Goal: Task Accomplishment & Management: Manage account settings

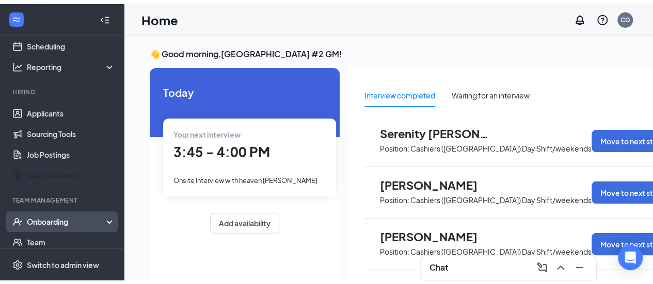
scroll to position [103, 0]
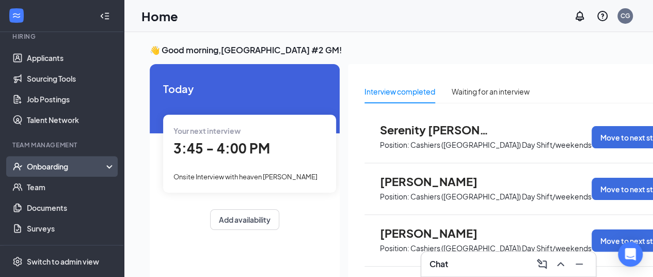
click at [60, 168] on div "Onboarding" at bounding box center [66, 166] width 79 height 10
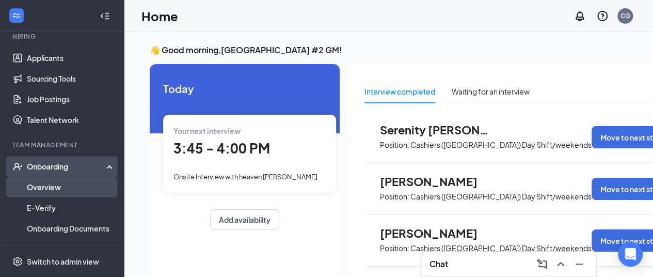
click at [41, 187] on link "Overview" at bounding box center [71, 186] width 88 height 21
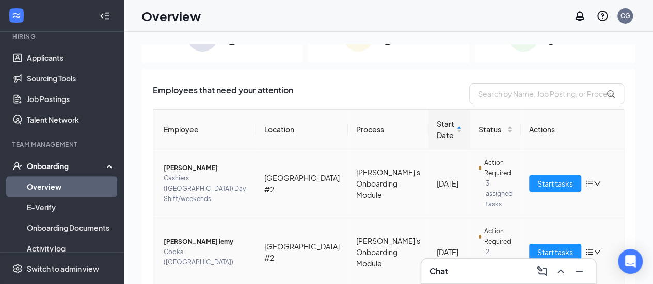
scroll to position [103, 0]
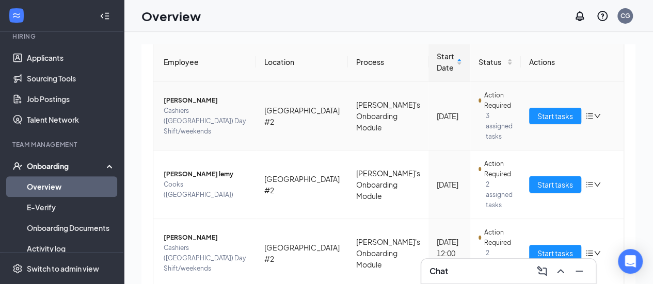
click at [594, 114] on icon "down" at bounding box center [597, 116] width 6 height 4
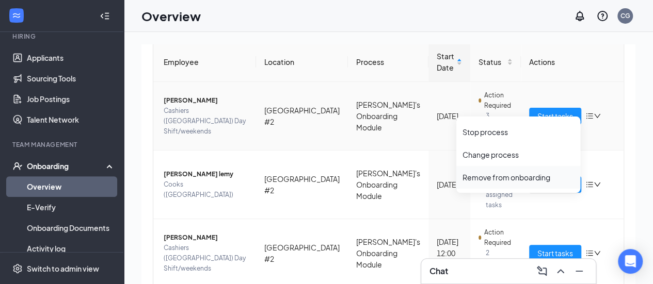
click at [517, 177] on div "Remove from onboarding" at bounding box center [517, 177] width 111 height 10
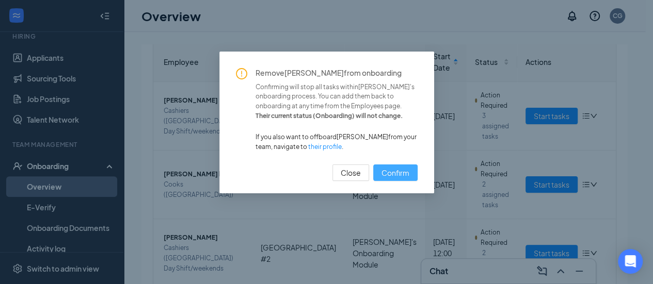
click at [395, 170] on span "Confirm" at bounding box center [395, 172] width 28 height 11
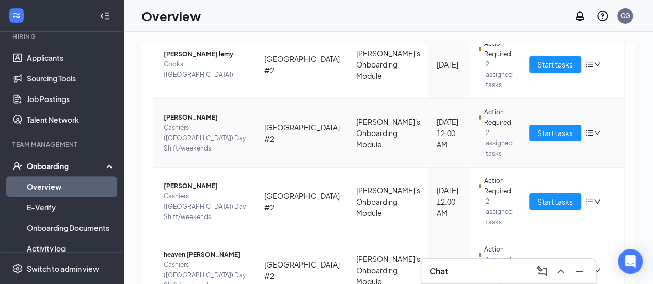
scroll to position [168, 0]
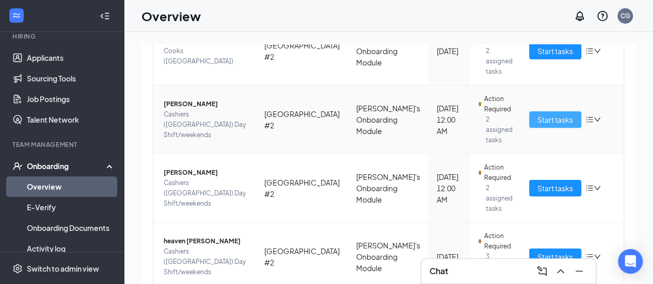
click at [537, 114] on span "Start tasks" at bounding box center [555, 119] width 36 height 11
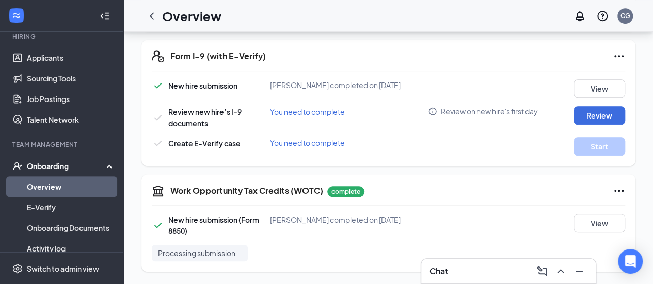
scroll to position [413, 0]
click at [593, 121] on button "Review" at bounding box center [599, 115] width 52 height 19
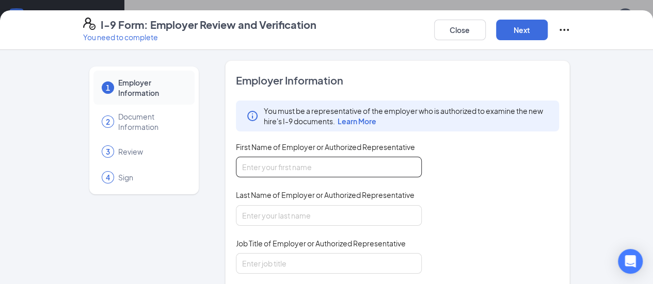
click at [265, 168] on input "First Name of Employer or Authorized Representative" at bounding box center [329, 167] width 186 height 21
type input "[PERSON_NAME]"
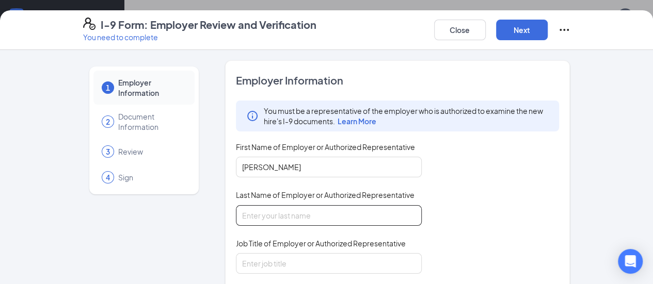
type input "[PERSON_NAME]"
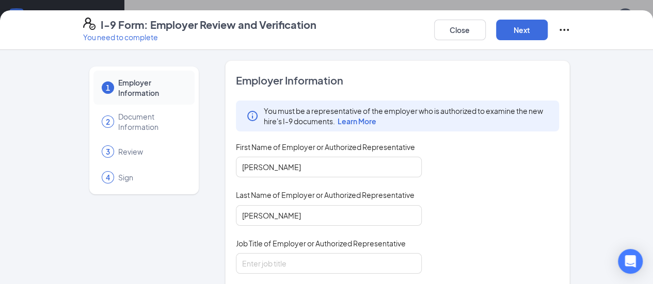
type input "[EMAIL_ADDRESS][DOMAIN_NAME]"
type input "7706070005"
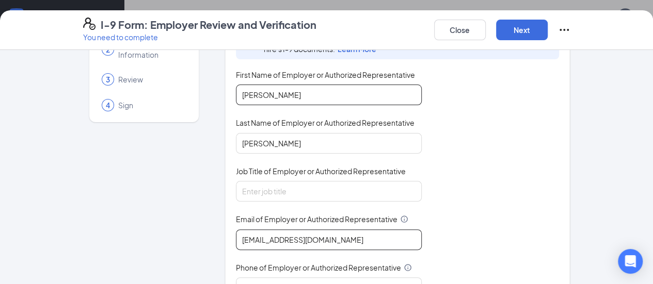
scroll to position [103, 0]
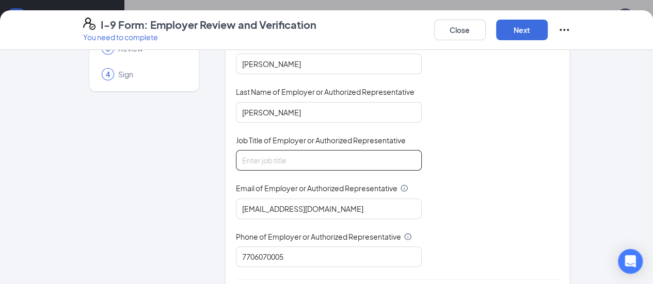
click at [238, 158] on input "Job Title of Employer or Authorized Representative" at bounding box center [329, 160] width 186 height 21
type input "GM"
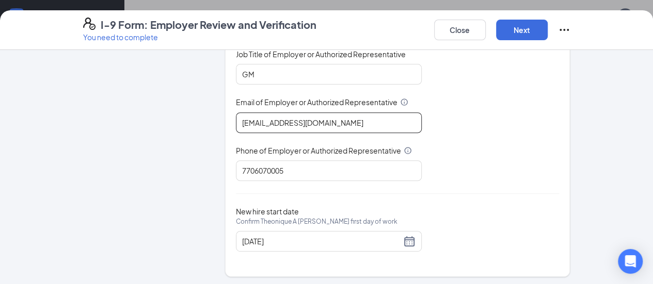
drag, startPoint x: 310, startPoint y: 128, endPoint x: 201, endPoint y: 147, distance: 110.9
click at [225, 148] on div "Employer Information You must be a representative of the employer who is author…" at bounding box center [397, 74] width 345 height 406
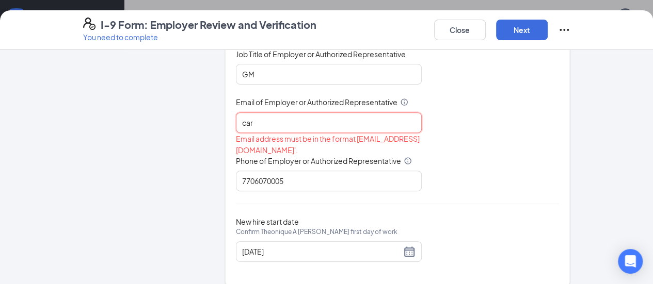
type input "[EMAIL_ADDRESS][DOMAIN_NAME]"
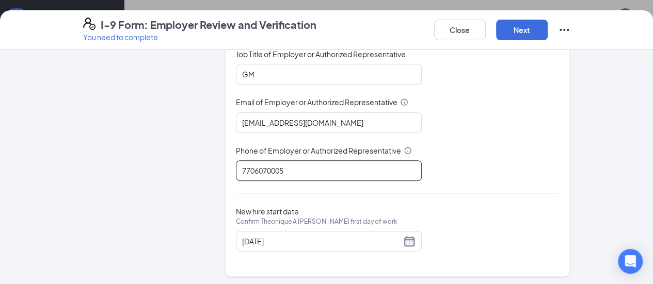
drag, startPoint x: 278, startPoint y: 166, endPoint x: 188, endPoint y: 176, distance: 90.3
click at [188, 176] on div "1 Employer Information 2 Document Information 3 Review 4 Sign Employer Informat…" at bounding box center [326, 74] width 487 height 406
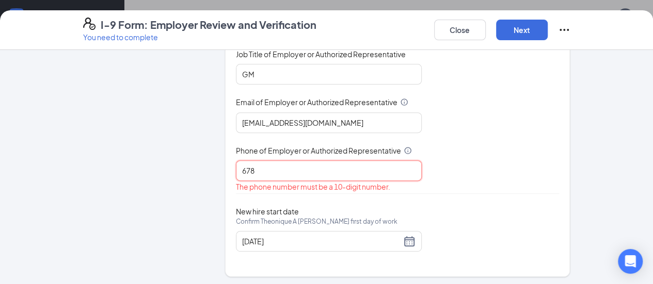
type input "6783349709"
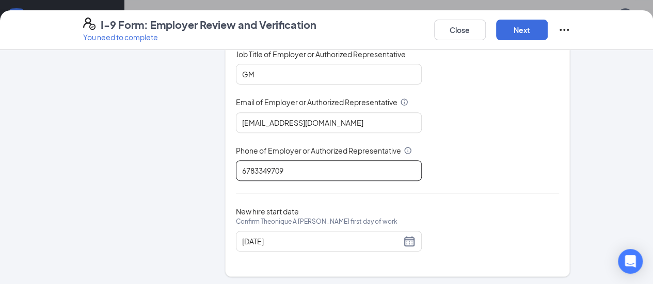
scroll to position [418, 0]
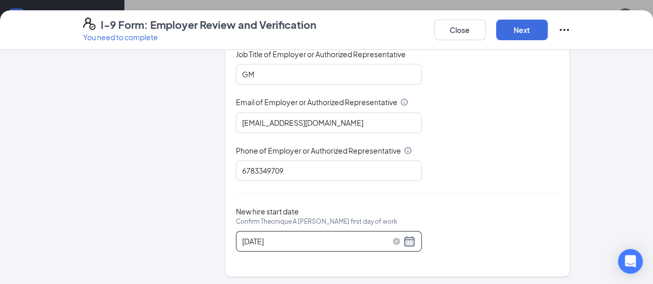
click at [384, 236] on div "[DATE]" at bounding box center [328, 241] width 173 height 12
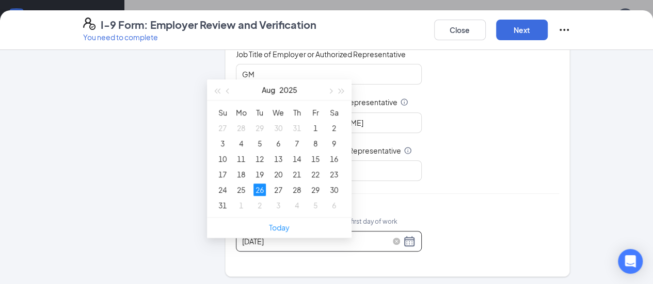
click at [380, 240] on div "[DATE]" at bounding box center [328, 241] width 173 height 12
type input "[DATE]"
click at [280, 184] on div "27" at bounding box center [278, 190] width 12 height 12
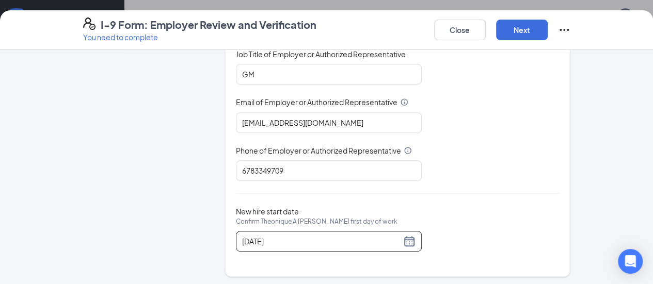
click at [444, 172] on div "You must be a representative of the employer who is authorized to examine the n…" at bounding box center [397, 46] width 323 height 270
click at [547, 31] on button "Next" at bounding box center [522, 30] width 52 height 21
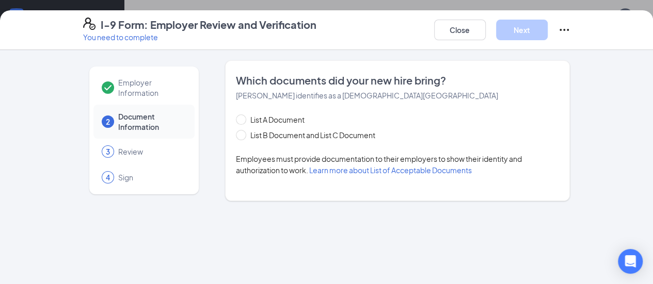
scroll to position [0, 0]
click at [236, 137] on span at bounding box center [241, 135] width 10 height 10
click at [236, 137] on input "List B Document and List C Document" at bounding box center [239, 133] width 7 height 7
radio input "true"
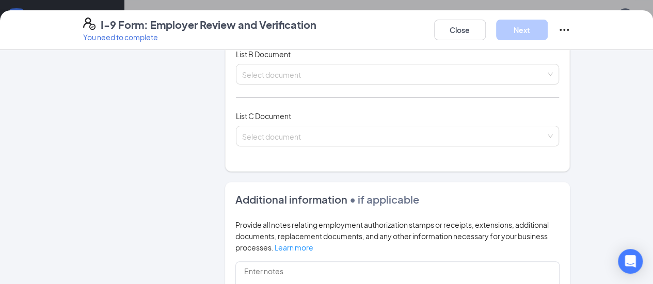
scroll to position [155, 0]
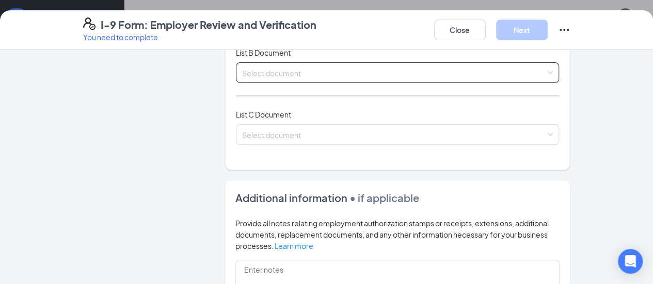
click at [559, 70] on div "Select document" at bounding box center [397, 72] width 323 height 21
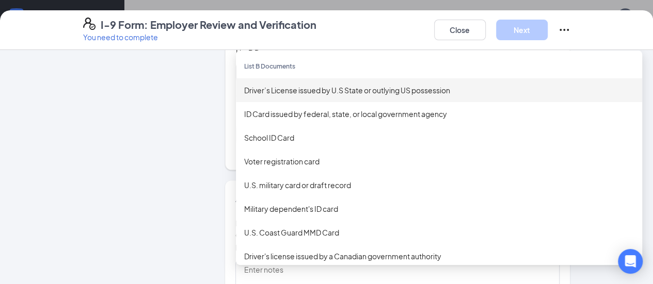
click at [273, 88] on div "Driver’s License issued by U.S State or outlying US possession" at bounding box center [439, 90] width 390 height 11
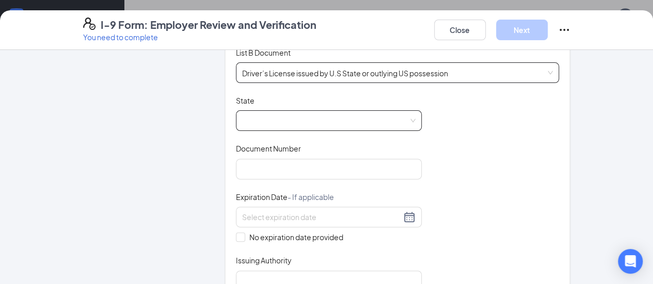
click at [279, 121] on span at bounding box center [328, 121] width 173 height 20
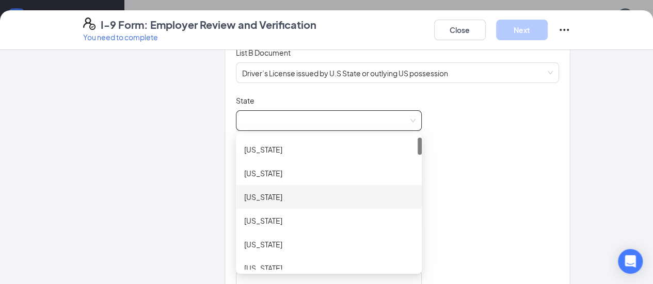
scroll to position [258, 0]
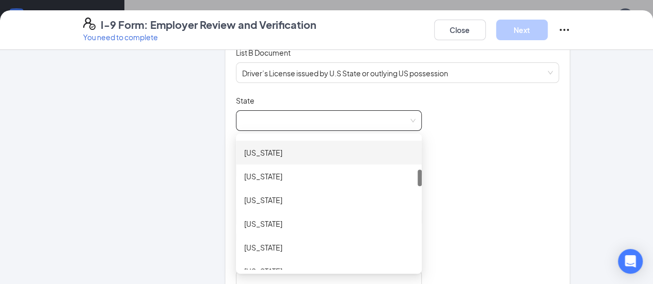
click at [244, 152] on div "[US_STATE]" at bounding box center [328, 152] width 169 height 11
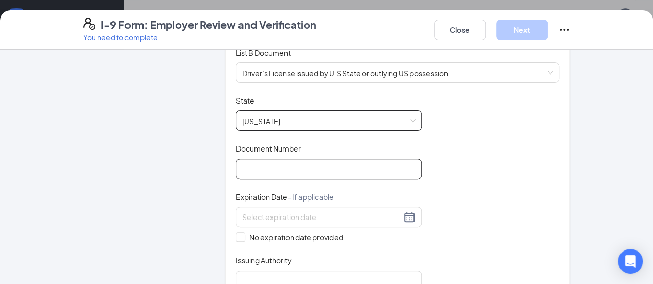
click at [236, 170] on input "Document Number" at bounding box center [329, 169] width 186 height 21
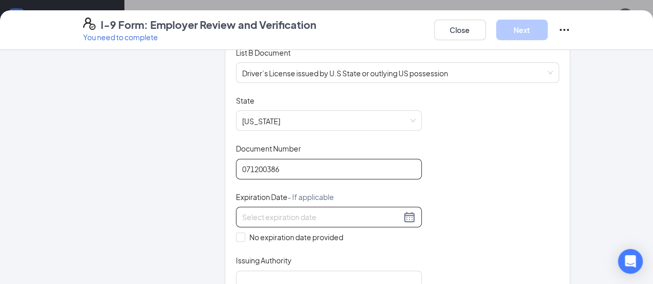
type input "071200386"
click at [379, 216] on div at bounding box center [328, 217] width 173 height 12
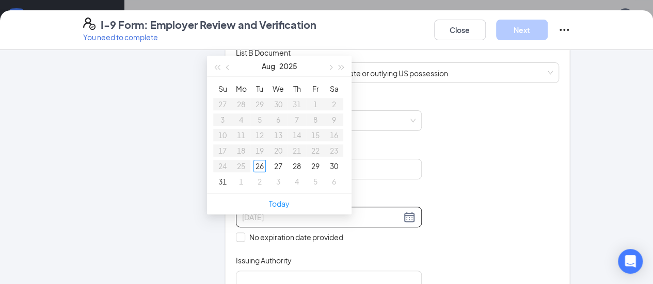
type input "[DATE]"
click at [341, 65] on span "button" at bounding box center [341, 67] width 5 height 5
click at [345, 56] on button "button" at bounding box center [341, 66] width 11 height 21
click at [342, 65] on span "button" at bounding box center [341, 67] width 5 height 5
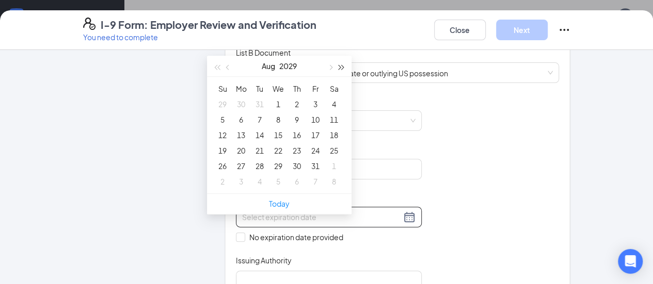
click at [341, 65] on span "button" at bounding box center [341, 67] width 5 height 5
type input "[DATE]"
click at [229, 65] on span "button" at bounding box center [228, 67] width 5 height 5
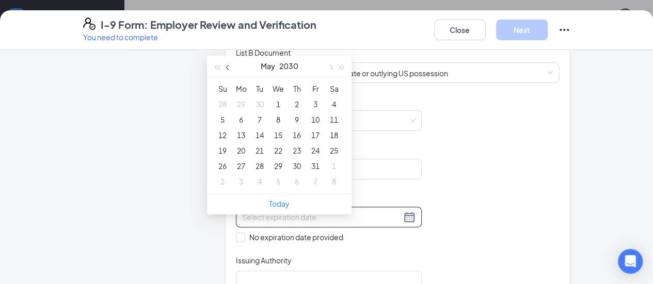
click at [229, 65] on span "button" at bounding box center [228, 67] width 5 height 5
type input "[DATE]"
click at [318, 114] on div "8" at bounding box center [315, 120] width 12 height 12
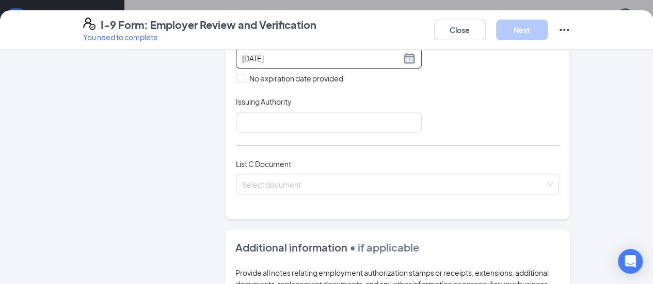
scroll to position [310, 0]
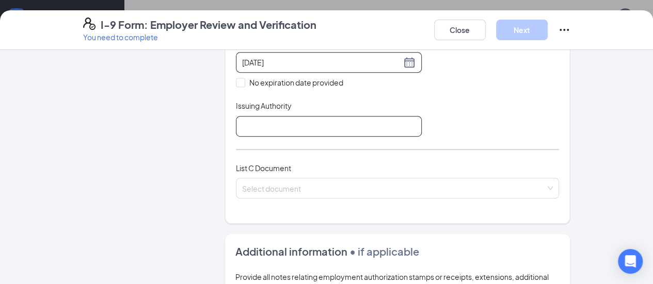
click at [238, 122] on input "Issuing Authority" at bounding box center [329, 126] width 186 height 21
type input "GA"
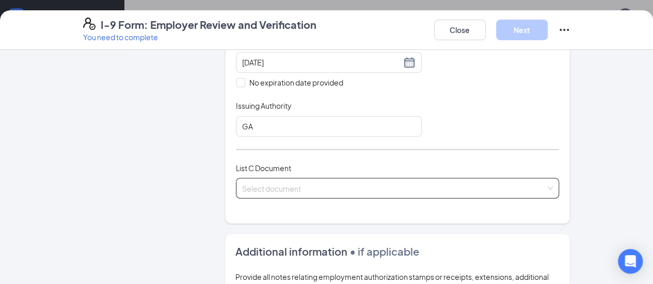
click at [274, 187] on input "search" at bounding box center [394, 186] width 304 height 15
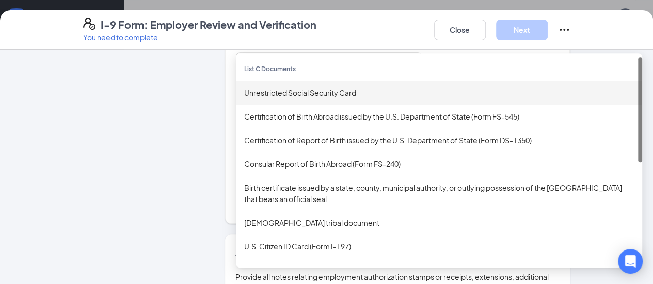
click at [253, 91] on div "Unrestricted Social Security Card" at bounding box center [439, 92] width 390 height 11
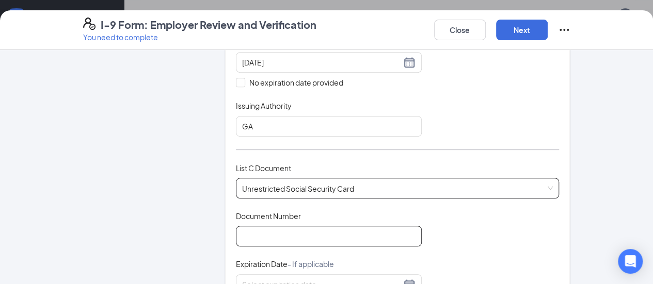
click at [252, 231] on input "Document Number" at bounding box center [329, 236] width 186 height 21
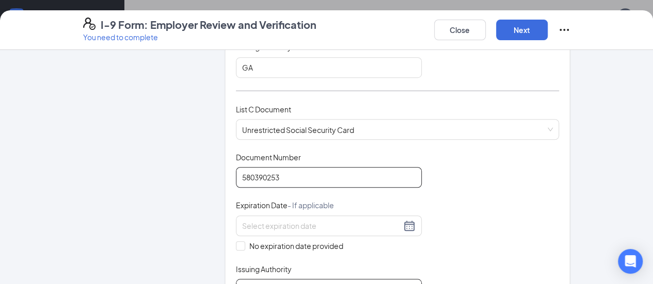
scroll to position [413, 0]
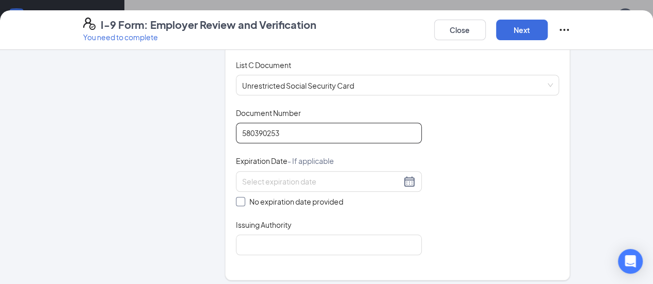
type input "580390253"
drag, startPoint x: 217, startPoint y: 199, endPoint x: 215, endPoint y: 205, distance: 6.4
click at [245, 199] on span "No expiration date provided" at bounding box center [296, 201] width 102 height 11
click at [236, 199] on input "No expiration date provided" at bounding box center [239, 200] width 7 height 7
checkbox input "true"
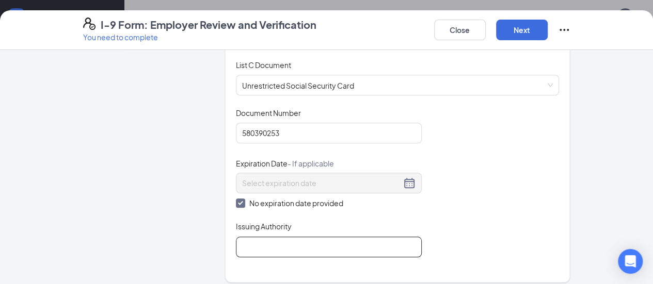
click at [236, 242] on input "Issuing Authority" at bounding box center [329, 247] width 186 height 21
type input "SSA"
click at [394, 182] on div "Document Title Unrestricted Social Security Card Document Number 580390253 Expi…" at bounding box center [397, 183] width 323 height 150
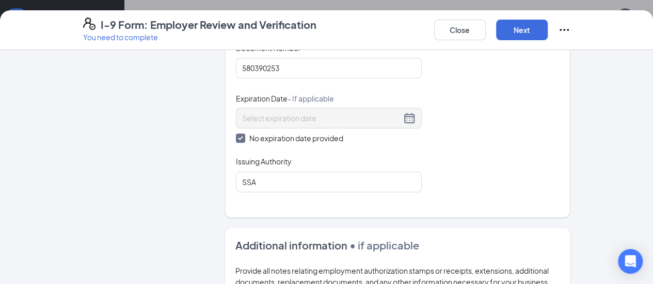
scroll to position [468, 0]
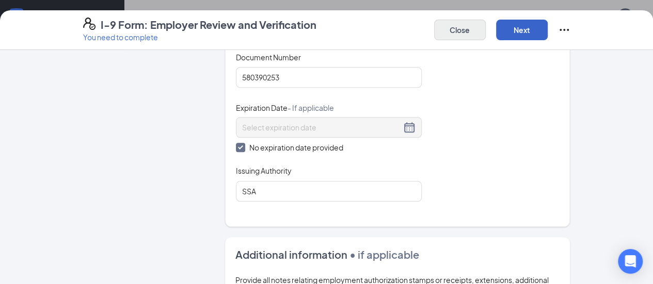
drag, startPoint x: 568, startPoint y: 28, endPoint x: 545, endPoint y: 37, distance: 24.5
click at [547, 28] on button "Next" at bounding box center [522, 30] width 52 height 21
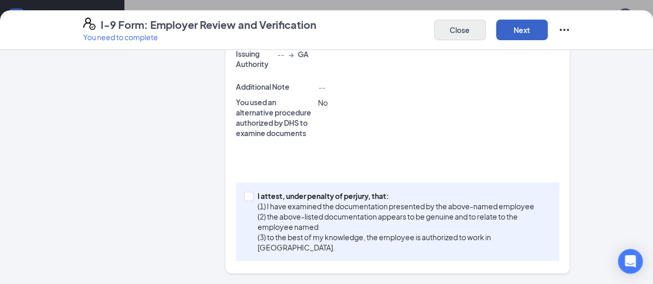
scroll to position [367, 0]
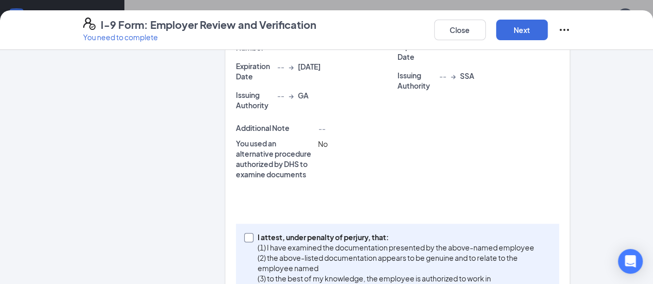
click at [244, 233] on span at bounding box center [248, 237] width 9 height 9
click at [244, 233] on input "I attest, under penalty of [PERSON_NAME], that: (1) I have examined the documen…" at bounding box center [247, 236] width 7 height 7
checkbox input "true"
click at [547, 30] on button "Next" at bounding box center [522, 30] width 52 height 21
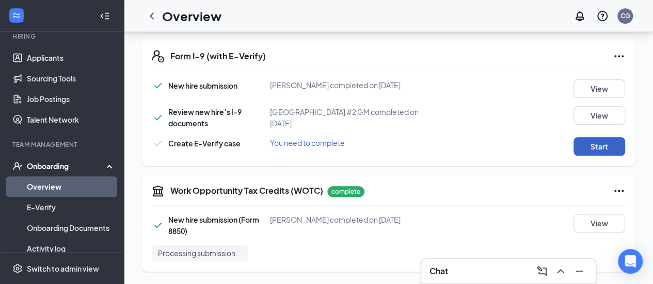
click at [614, 140] on button "Start" at bounding box center [599, 146] width 52 height 19
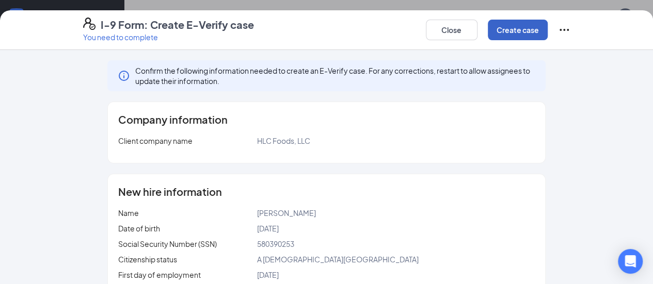
click at [547, 30] on button "Create case" at bounding box center [518, 30] width 60 height 21
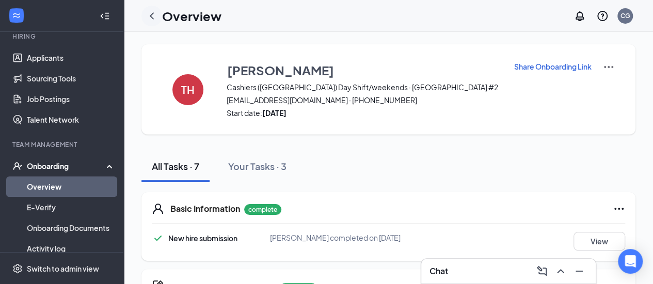
click at [151, 10] on icon "ChevronLeft" at bounding box center [151, 16] width 12 height 12
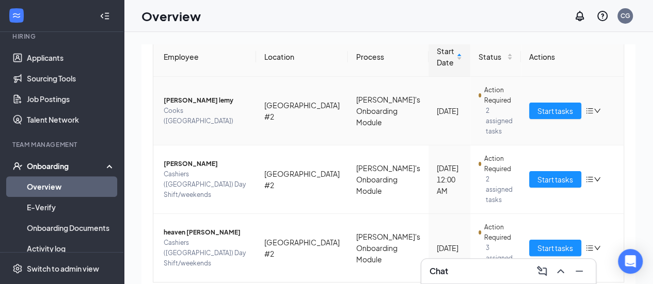
scroll to position [110, 0]
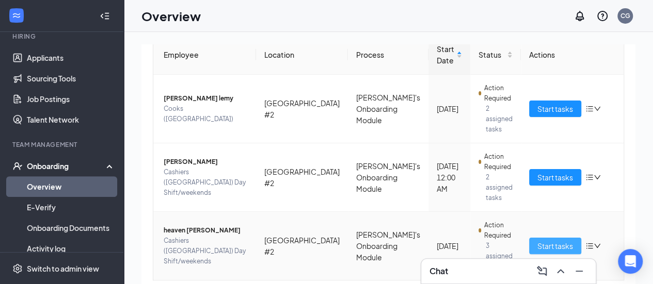
click at [537, 240] on span "Start tasks" at bounding box center [555, 245] width 36 height 11
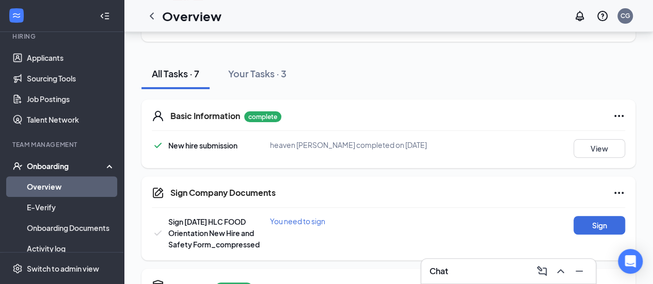
scroll to position [143, 0]
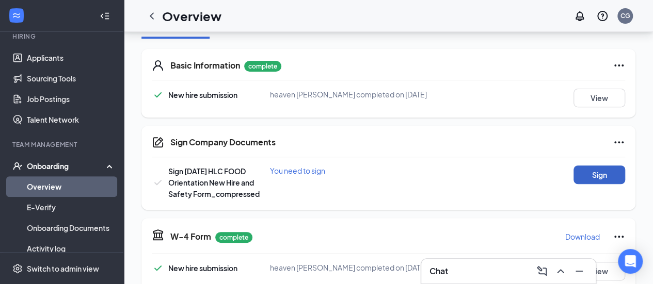
click at [595, 171] on button "Sign" at bounding box center [599, 175] width 52 height 19
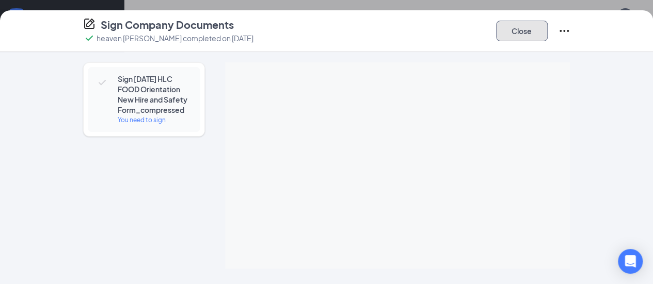
click at [547, 29] on button "Close" at bounding box center [522, 31] width 52 height 21
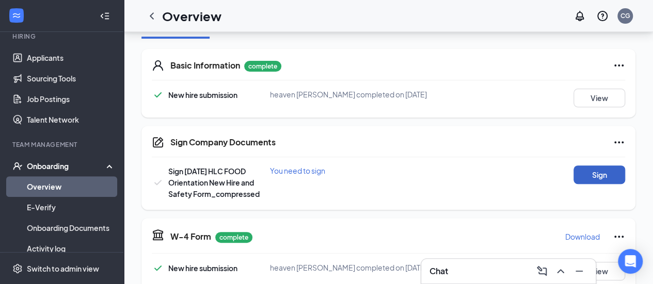
click at [593, 175] on button "Sign" at bounding box center [599, 175] width 52 height 19
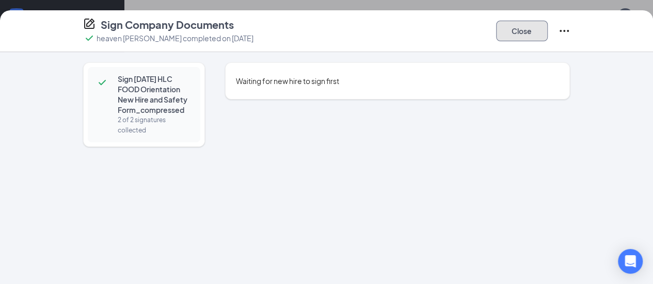
click at [547, 29] on button "Close" at bounding box center [522, 31] width 52 height 21
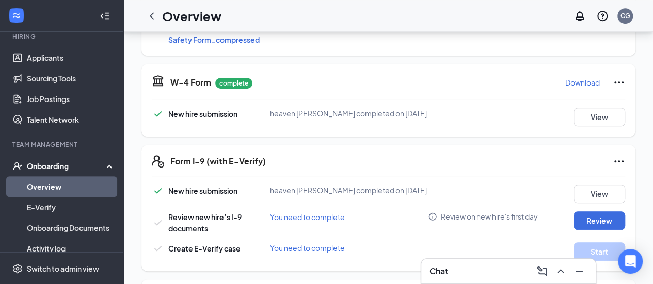
scroll to position [350, 0]
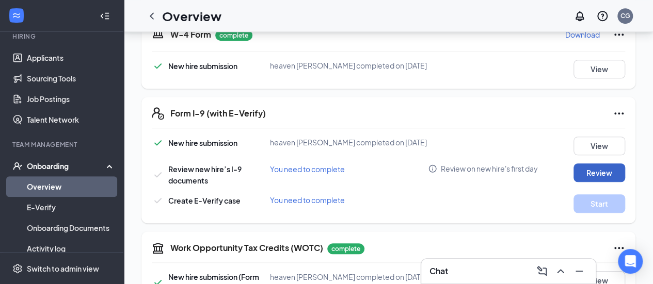
click at [612, 171] on button "Review" at bounding box center [599, 173] width 52 height 19
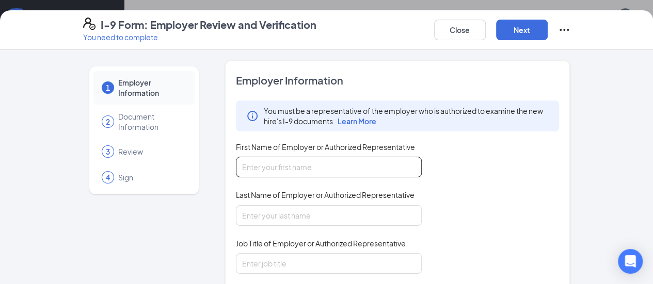
click at [266, 167] on input "First Name of Employer or Authorized Representative" at bounding box center [329, 167] width 186 height 21
type input "[PERSON_NAME]"
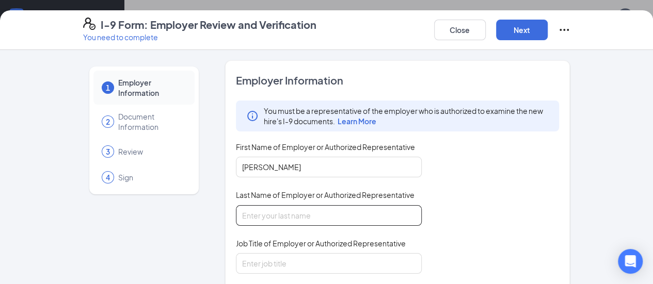
type input "[PERSON_NAME]"
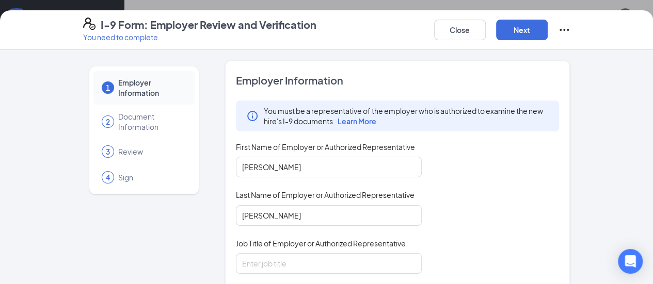
type input "[EMAIL_ADDRESS][DOMAIN_NAME]"
type input "7706070005"
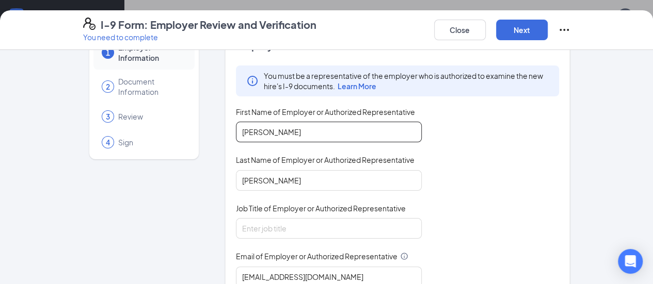
scroll to position [52, 0]
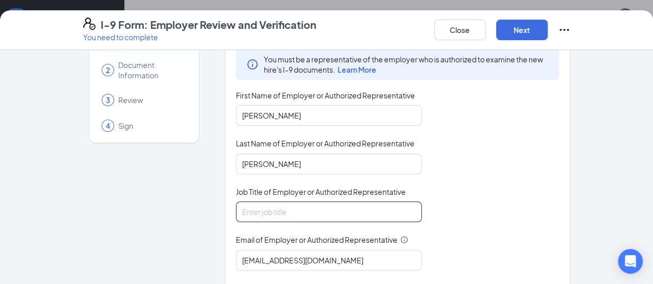
click at [239, 203] on input "Job Title of Employer or Authorized Representative" at bounding box center [329, 212] width 186 height 21
type input "GM"
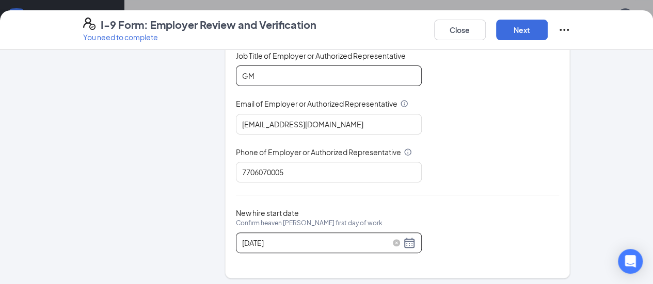
scroll to position [189, 0]
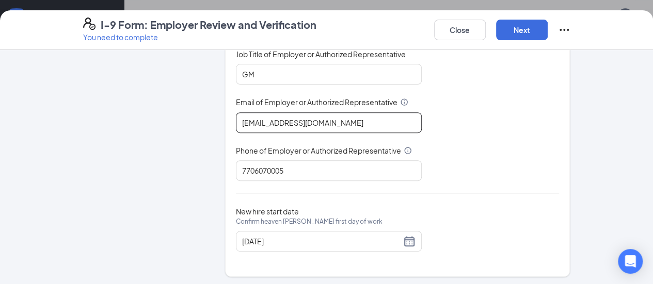
drag, startPoint x: 337, startPoint y: 119, endPoint x: 110, endPoint y: 133, distance: 228.0
click at [109, 134] on div "1 Employer Information 2 Document Information 3 Review 4 Sign Employer Informat…" at bounding box center [326, 74] width 487 height 406
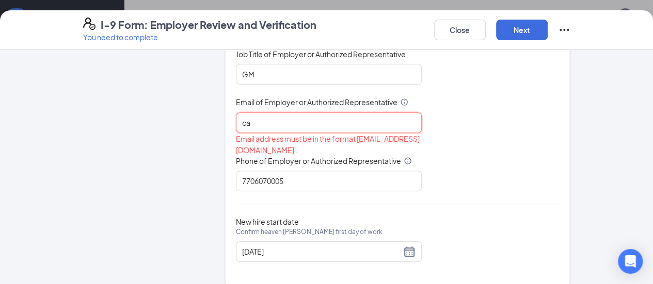
type input "[EMAIL_ADDRESS][DOMAIN_NAME]"
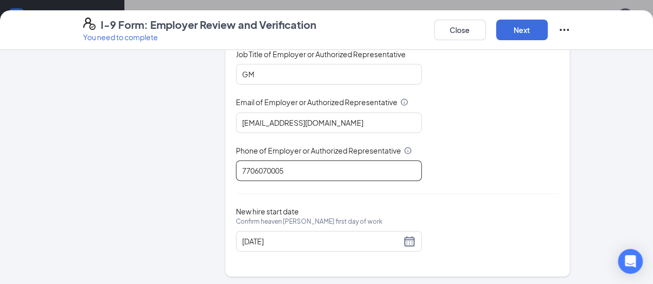
drag, startPoint x: 284, startPoint y: 168, endPoint x: 190, endPoint y: 179, distance: 95.0
click at [191, 180] on div "1 Employer Information 2 Document Information 3 Review 4 Sign Employer Informat…" at bounding box center [326, 74] width 487 height 406
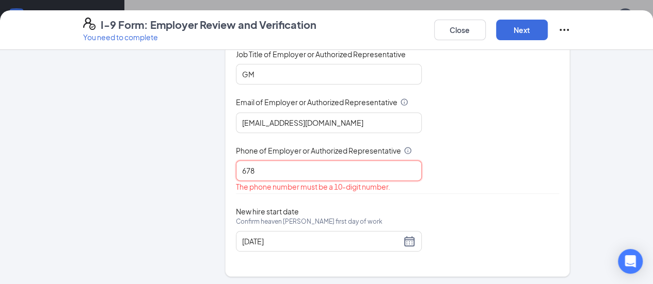
type input "6783349709"
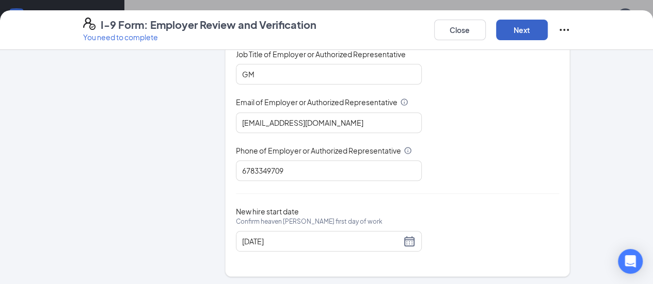
click at [547, 27] on button "Next" at bounding box center [522, 30] width 52 height 21
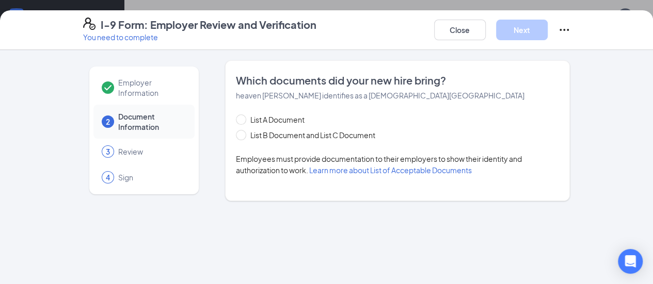
scroll to position [0, 0]
click at [236, 133] on input "List B Document and List C Document" at bounding box center [239, 133] width 7 height 7
radio input "true"
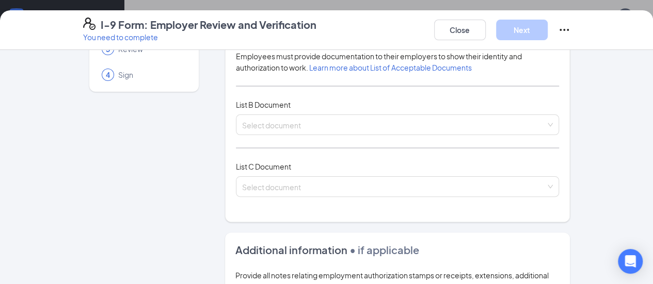
scroll to position [103, 0]
click at [244, 125] on input "search" at bounding box center [394, 122] width 304 height 15
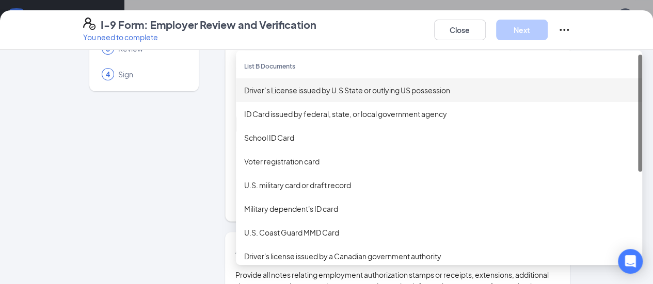
click at [246, 90] on div "Driver’s License issued by U.S State or outlying US possession" at bounding box center [439, 90] width 390 height 11
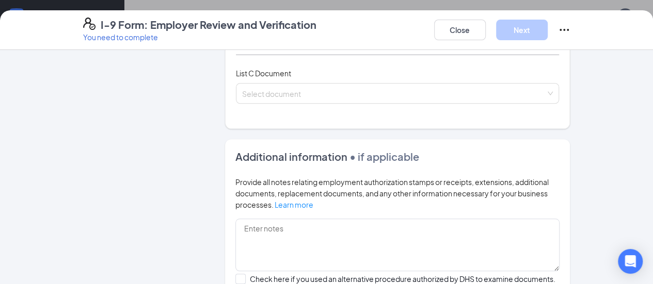
scroll to position [413, 0]
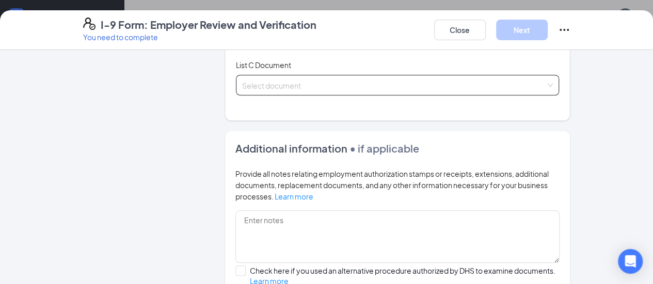
click at [245, 86] on input "search" at bounding box center [394, 82] width 304 height 15
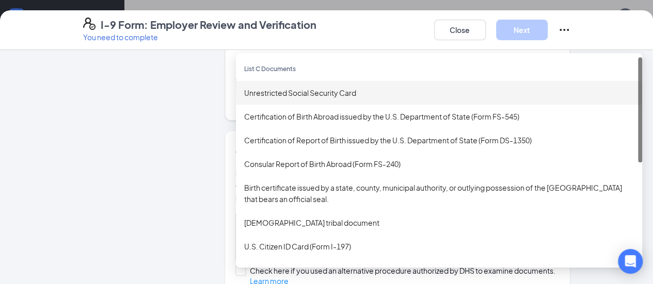
click at [258, 87] on div "Unrestricted Social Security Card" at bounding box center [439, 92] width 390 height 11
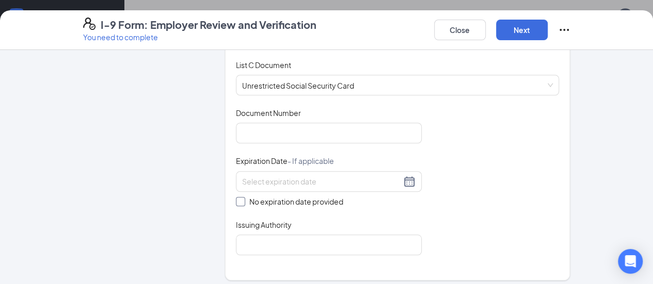
click at [245, 199] on span "No expiration date provided" at bounding box center [296, 201] width 102 height 11
click at [236, 199] on input "No expiration date provided" at bounding box center [239, 200] width 7 height 7
checkbox input "true"
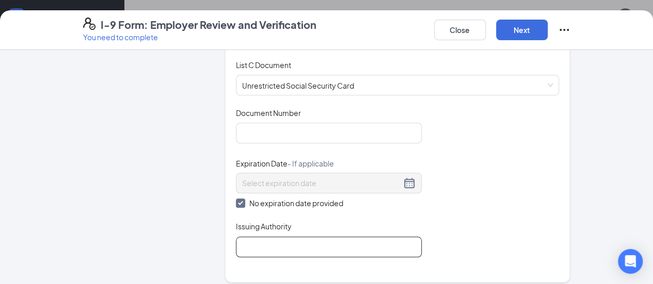
click at [236, 243] on input "Issuing Authority" at bounding box center [329, 247] width 186 height 21
type input "SSA"
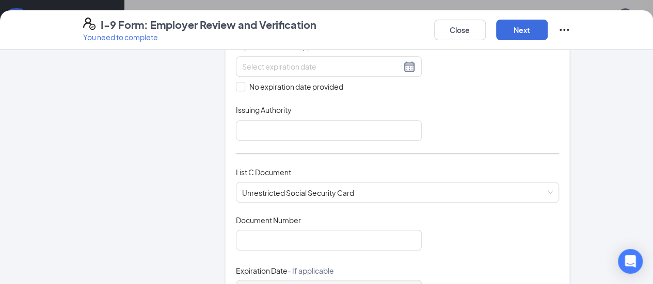
scroll to position [258, 0]
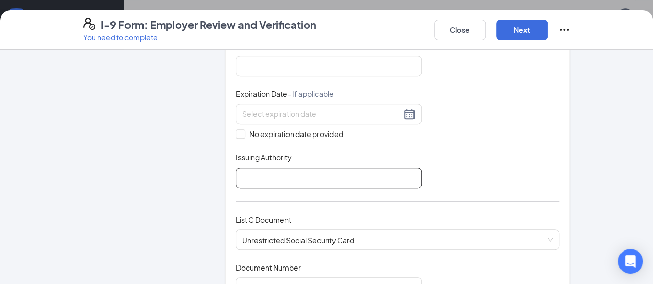
click at [241, 177] on input "Issuing Authority" at bounding box center [329, 178] width 186 height 21
type input "GA"
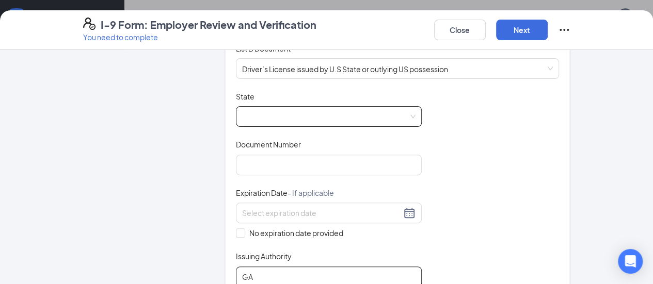
scroll to position [155, 0]
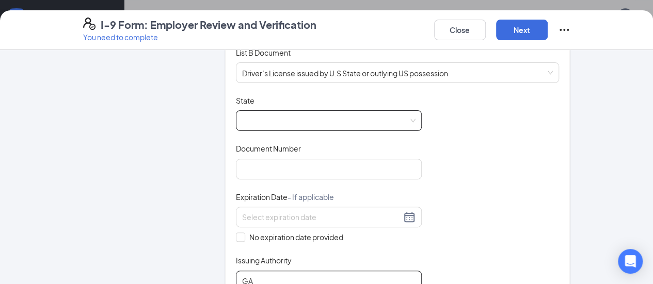
click at [242, 112] on span at bounding box center [328, 121] width 173 height 20
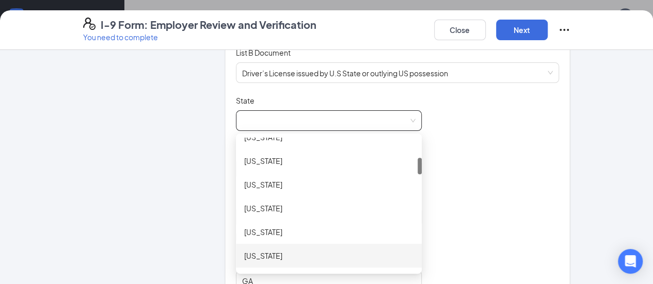
click at [244, 255] on div "[US_STATE]" at bounding box center [328, 255] width 169 height 11
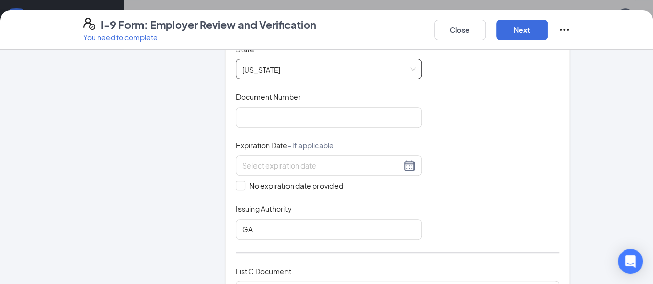
scroll to position [103, 0]
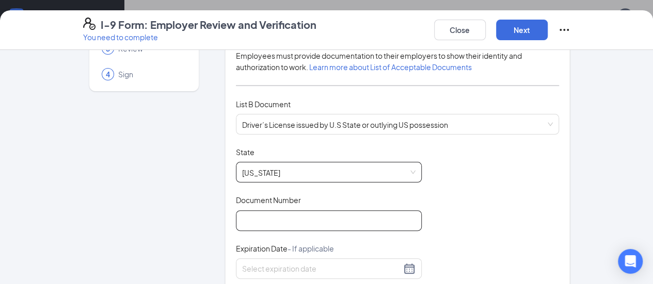
click at [236, 222] on input "Document Number" at bounding box center [329, 221] width 186 height 21
type input "071941780"
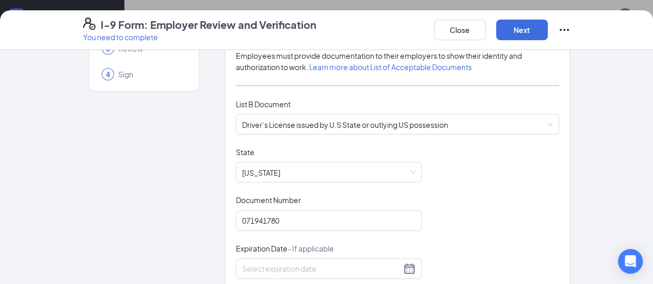
click at [434, 215] on div "Document Title Driver’s License issued by U.S State or outlying US possession S…" at bounding box center [397, 245] width 323 height 196
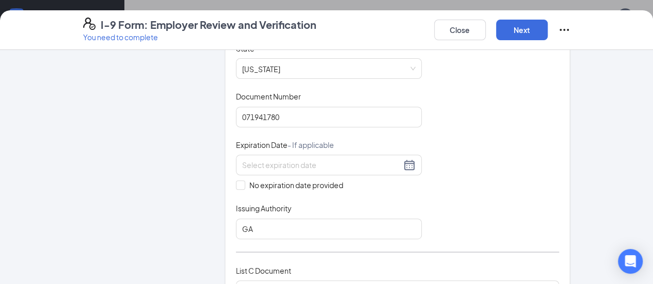
scroll to position [258, 0]
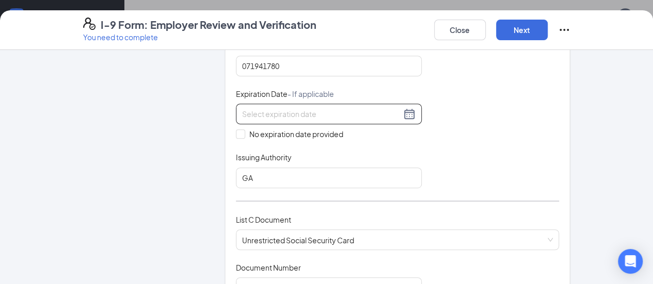
click at [380, 110] on div at bounding box center [328, 114] width 173 height 12
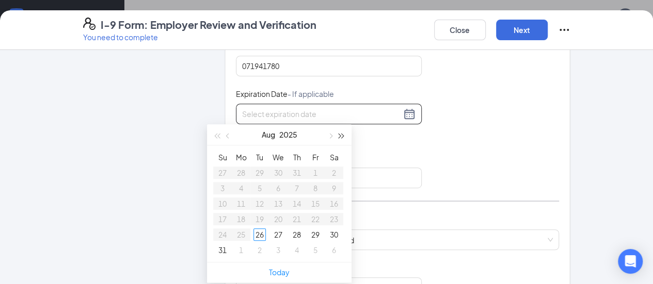
click at [342, 134] on span "button" at bounding box center [341, 136] width 5 height 5
click at [342, 135] on span "button" at bounding box center [341, 136] width 5 height 5
click at [219, 135] on span "button" at bounding box center [216, 136] width 5 height 5
click at [228, 134] on span "button" at bounding box center [228, 136] width 5 height 5
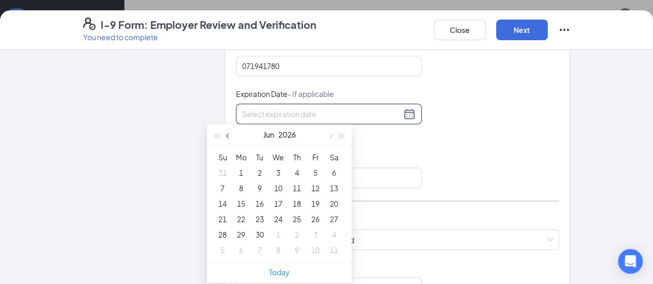
click at [228, 134] on span "button" at bounding box center [228, 136] width 5 height 5
click at [331, 134] on button "button" at bounding box center [329, 134] width 11 height 21
type input "[DATE]"
click at [295, 170] on div "4" at bounding box center [296, 173] width 12 height 12
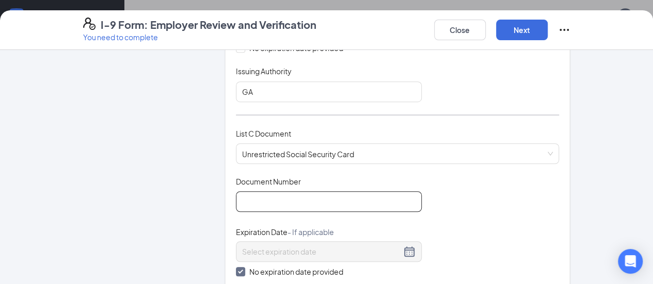
scroll to position [361, 0]
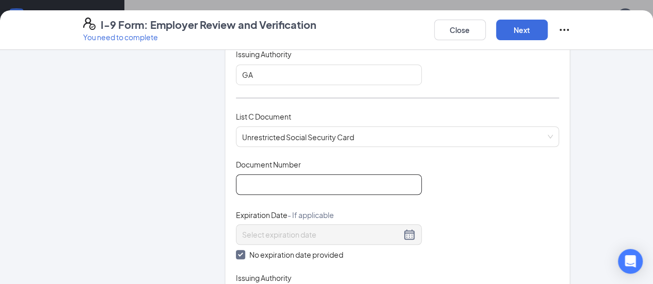
click at [304, 180] on input "Document Number" at bounding box center [329, 184] width 186 height 21
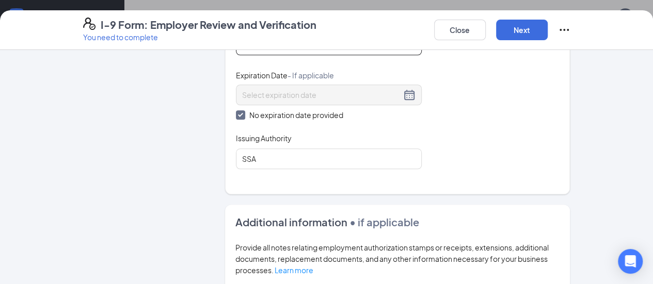
scroll to position [568, 0]
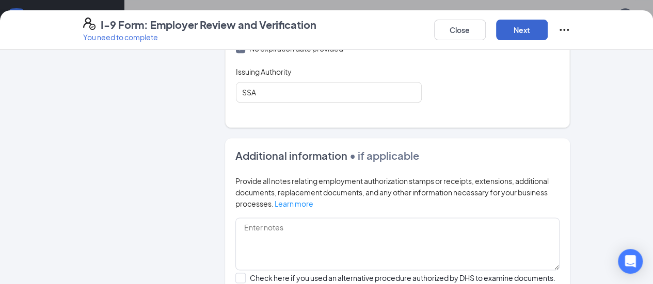
type input "671409058"
click at [547, 29] on button "Next" at bounding box center [522, 30] width 52 height 21
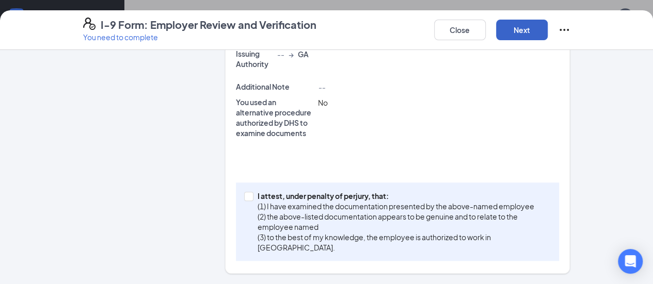
scroll to position [367, 0]
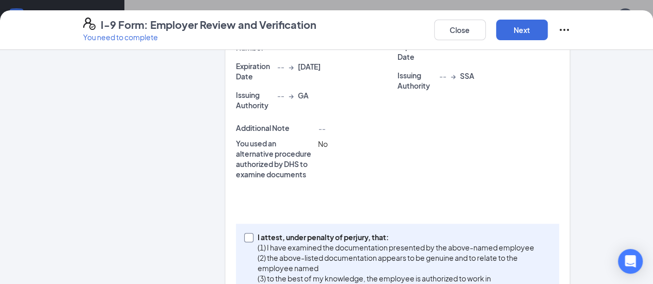
click at [244, 233] on span at bounding box center [248, 237] width 9 height 9
click at [244, 233] on input "I attest, under penalty of [PERSON_NAME], that: (1) I have examined the documen…" at bounding box center [247, 236] width 7 height 7
checkbox input "true"
click at [547, 22] on button "Next" at bounding box center [522, 30] width 52 height 21
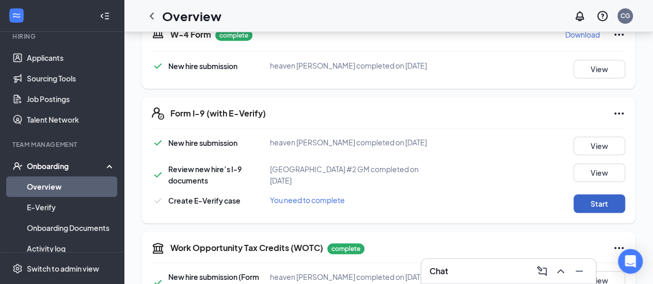
click at [577, 200] on button "Start" at bounding box center [599, 204] width 52 height 19
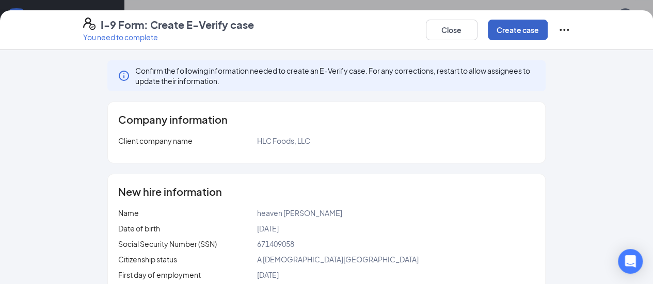
click at [547, 33] on button "Create case" at bounding box center [518, 30] width 60 height 21
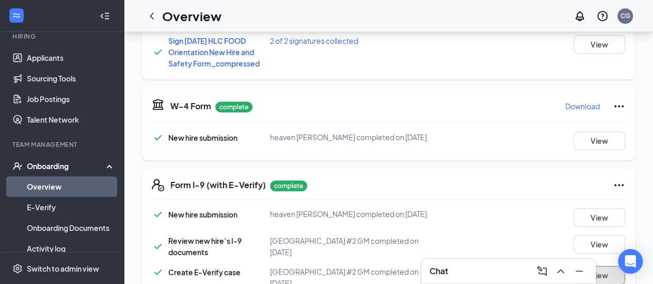
scroll to position [58, 0]
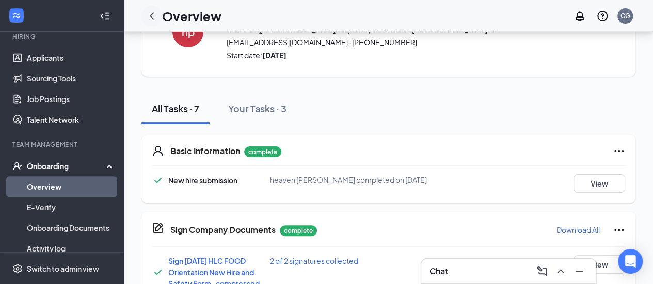
click at [151, 16] on icon "ChevronLeft" at bounding box center [151, 16] width 12 height 12
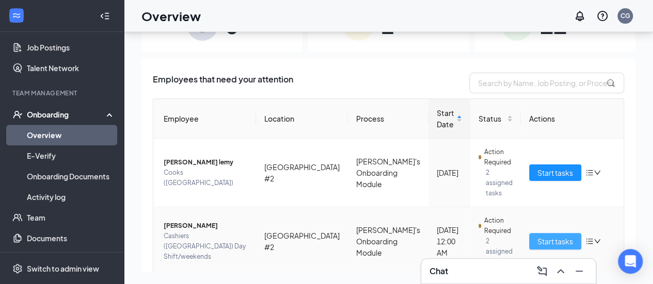
click at [537, 236] on span "Start tasks" at bounding box center [555, 241] width 36 height 11
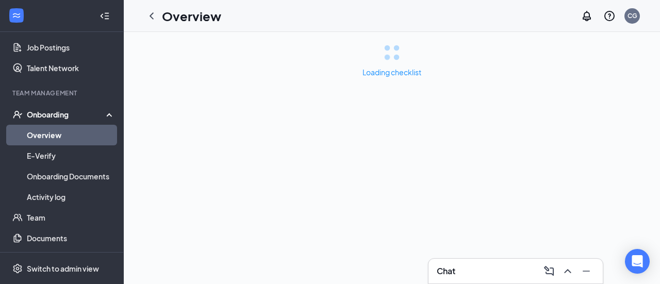
click at [584, 270] on icon "Minimize" at bounding box center [586, 271] width 12 height 12
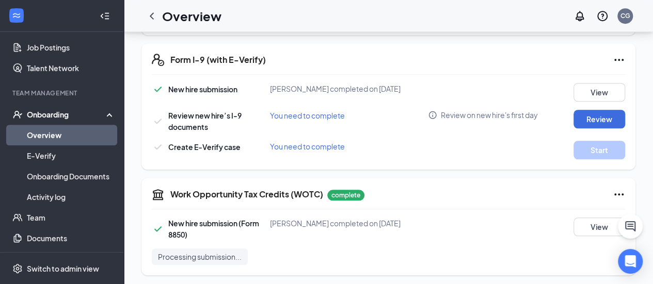
scroll to position [413, 0]
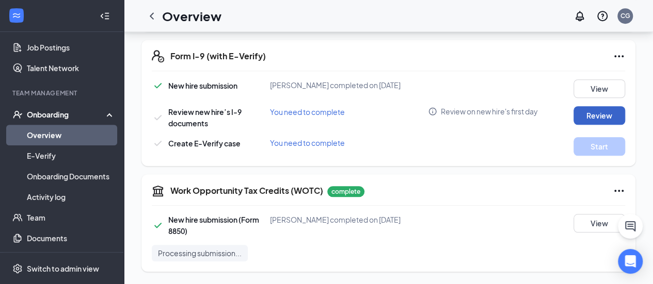
click at [589, 122] on button "Review" at bounding box center [599, 115] width 52 height 19
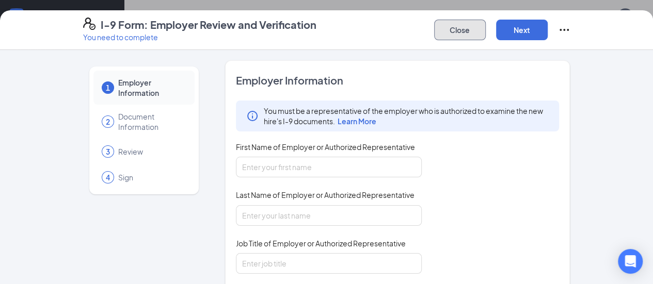
click at [485, 35] on button "Close" at bounding box center [460, 30] width 52 height 21
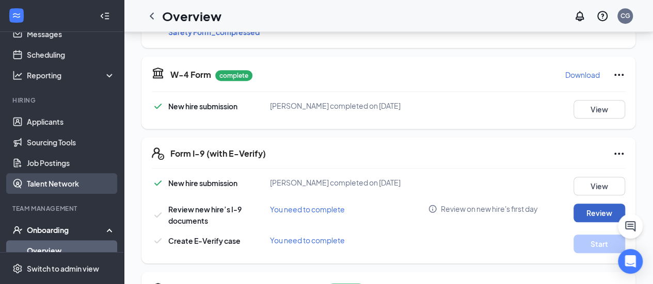
scroll to position [0, 0]
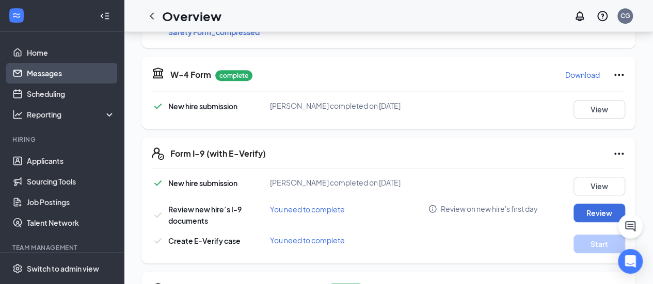
click at [50, 71] on link "Messages" at bounding box center [71, 73] width 88 height 21
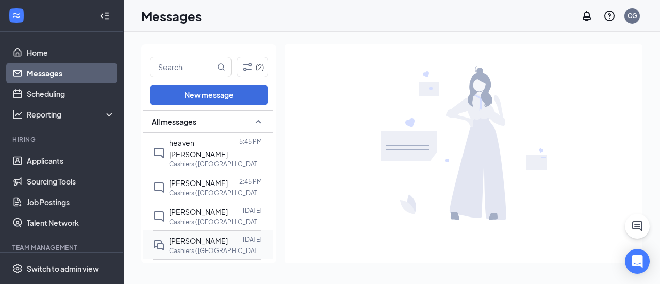
click at [203, 247] on p "Cashiers ([GEOGRAPHIC_DATA]) Day Shift/weekends at [GEOGRAPHIC_DATA] #2" at bounding box center [215, 251] width 93 height 9
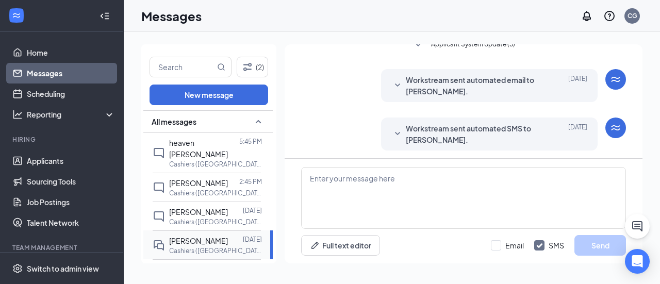
scroll to position [257, 0]
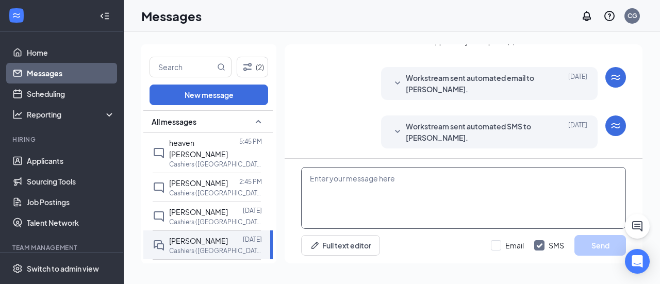
click at [349, 195] on textarea at bounding box center [463, 198] width 325 height 62
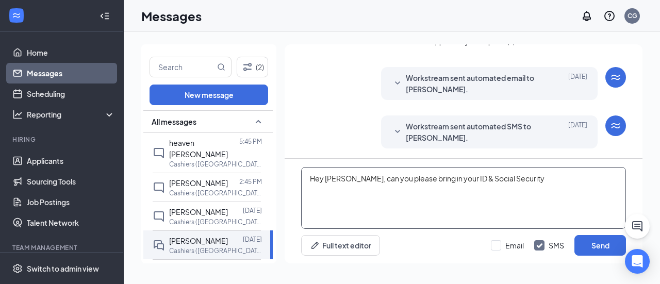
click at [522, 179] on textarea "Hey [PERSON_NAME], can you please bring in your ID & Social Security" at bounding box center [463, 198] width 325 height 62
click at [347, 177] on textarea "Hey [PERSON_NAME], can you please bring in your ID & Social Security Card [DATE…" at bounding box center [463, 198] width 325 height 62
click at [422, 201] on textarea "Hey [PERSON_NAME] its [PERSON_NAME] from Zaxbys, can you please bring in your I…" at bounding box center [463, 198] width 325 height 62
click at [445, 185] on textarea "Hey [PERSON_NAME] its [PERSON_NAME] from Zaxbys, can you please bring in your I…" at bounding box center [463, 198] width 325 height 62
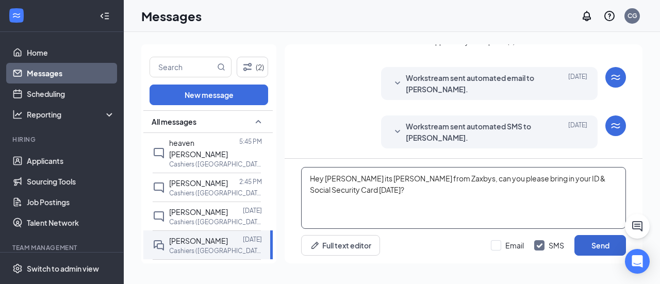
type textarea "Hey [PERSON_NAME] its [PERSON_NAME] from Zaxbys, can you please bring in your I…"
click at [600, 245] on button "Send" at bounding box center [601, 245] width 52 height 21
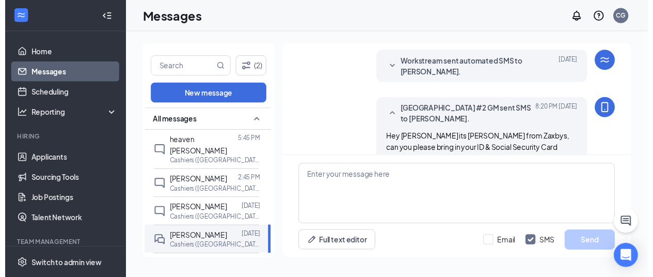
scroll to position [334, 0]
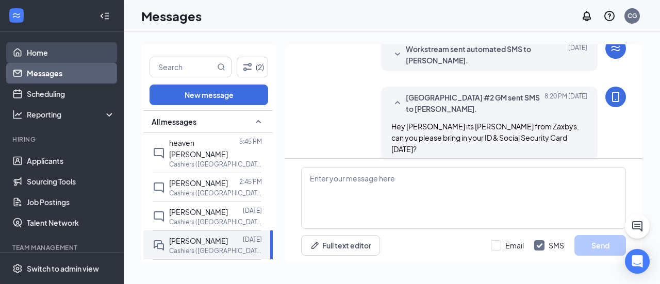
click at [42, 53] on link "Home" at bounding box center [71, 52] width 88 height 21
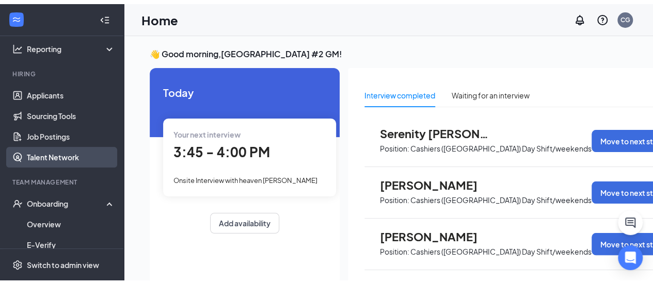
scroll to position [103, 0]
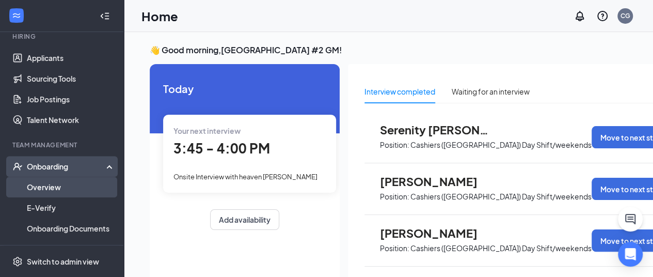
click at [51, 187] on link "Overview" at bounding box center [71, 186] width 88 height 21
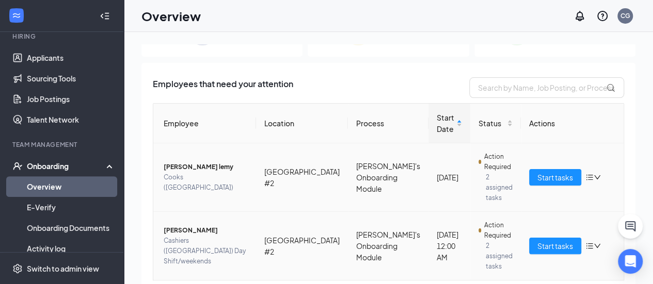
scroll to position [52, 0]
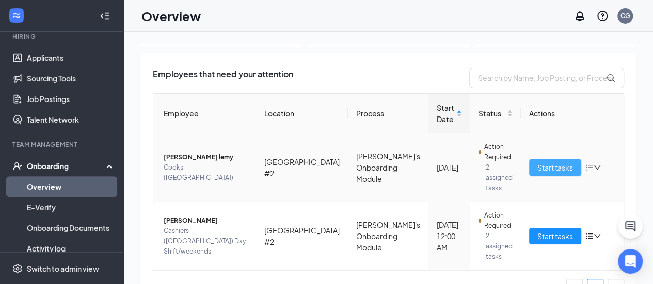
click at [537, 164] on span "Start tasks" at bounding box center [555, 167] width 36 height 11
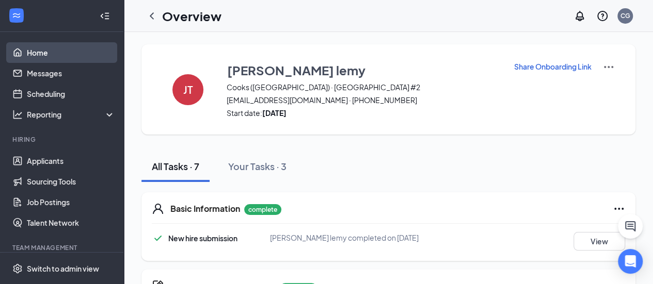
click at [32, 51] on link "Home" at bounding box center [71, 52] width 88 height 21
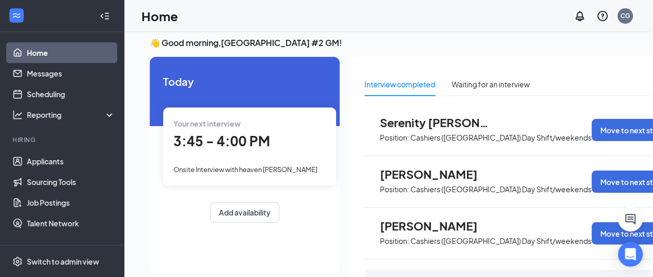
scroll to position [52, 0]
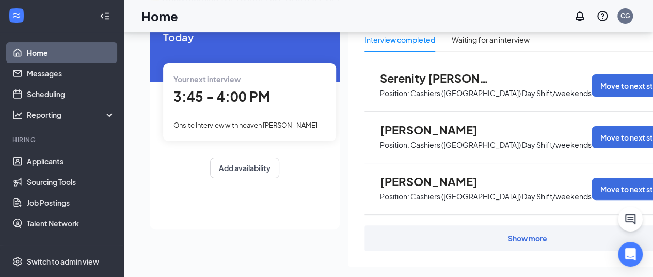
click at [518, 244] on div "Show more" at bounding box center [527, 238] width 326 height 26
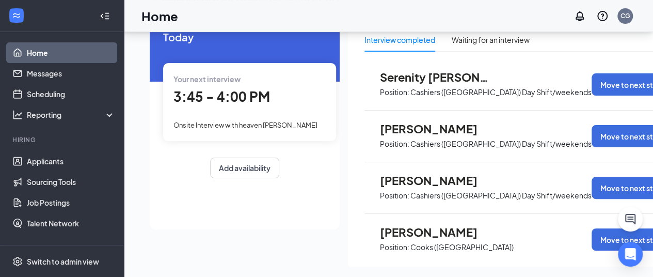
scroll to position [0, 0]
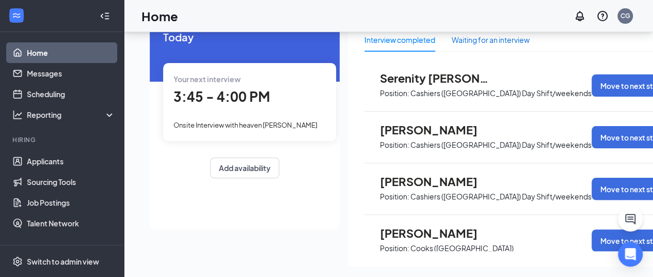
click at [492, 44] on div "Waiting for an interview" at bounding box center [490, 39] width 78 height 11
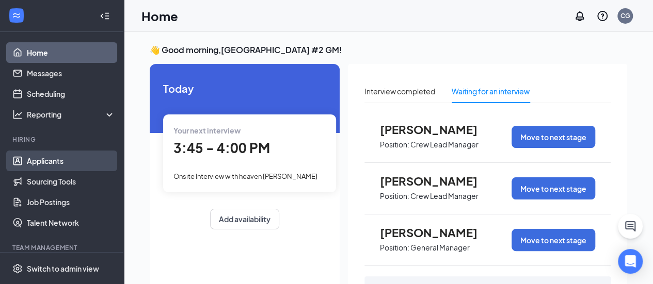
click at [42, 159] on link "Applicants" at bounding box center [71, 161] width 88 height 21
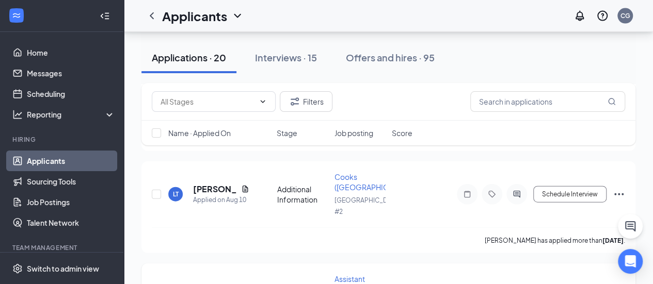
scroll to position [1135, 0]
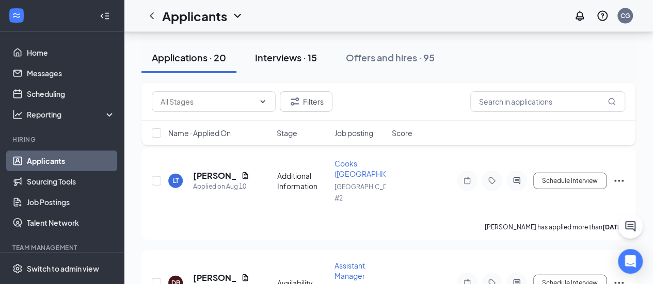
click at [278, 59] on div "Interviews · 15" at bounding box center [286, 57] width 62 height 13
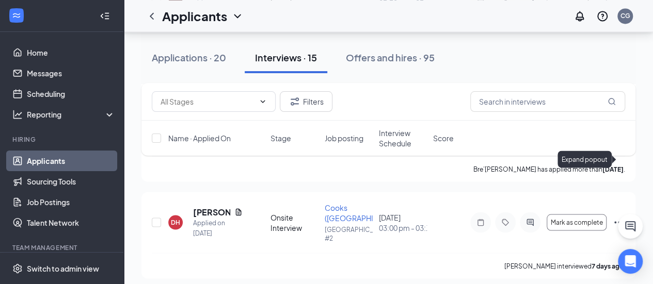
scroll to position [826, 0]
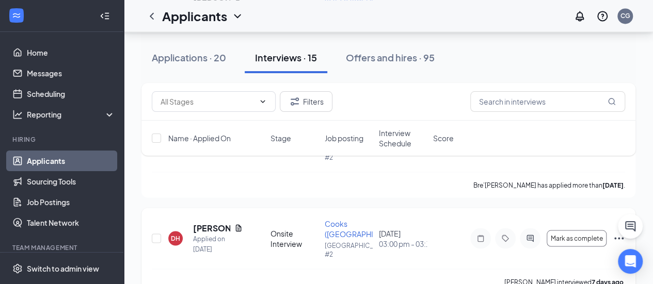
click at [618, 237] on icon "Ellipses" at bounding box center [618, 238] width 9 height 2
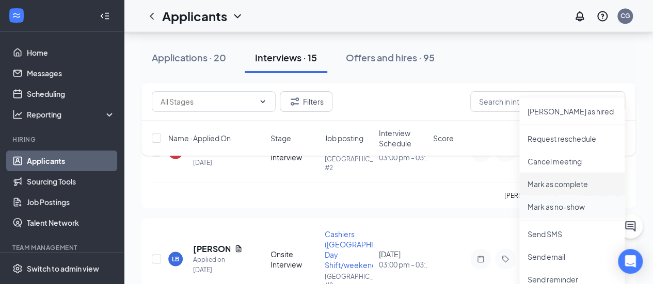
scroll to position [929, 0]
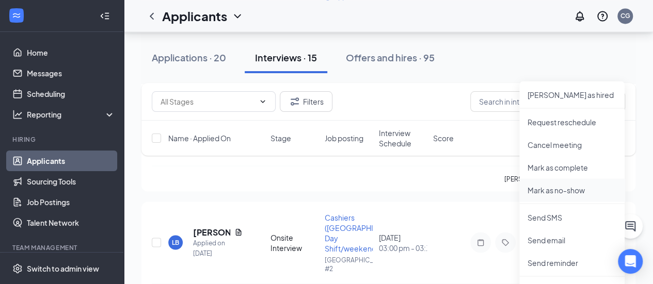
click at [571, 190] on p "Mark as no-show" at bounding box center [571, 190] width 89 height 10
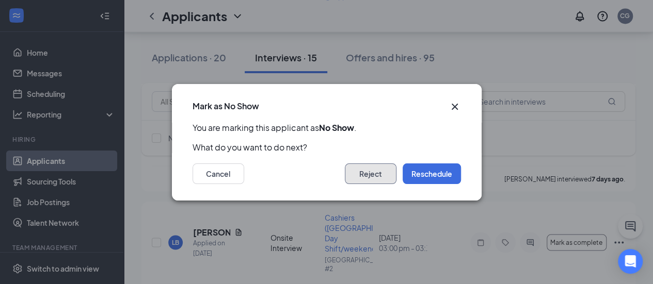
click at [370, 173] on button "Reject" at bounding box center [371, 174] width 52 height 21
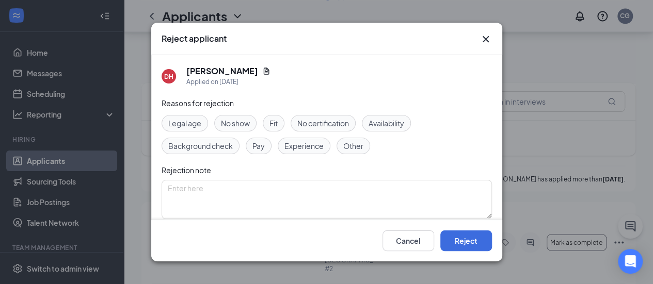
click at [230, 123] on span "No show" at bounding box center [235, 123] width 29 height 11
click at [254, 198] on textarea at bounding box center [326, 199] width 330 height 39
drag, startPoint x: 460, startPoint y: 245, endPoint x: 458, endPoint y: 239, distance: 6.0
click at [459, 240] on button "Reject" at bounding box center [466, 241] width 52 height 21
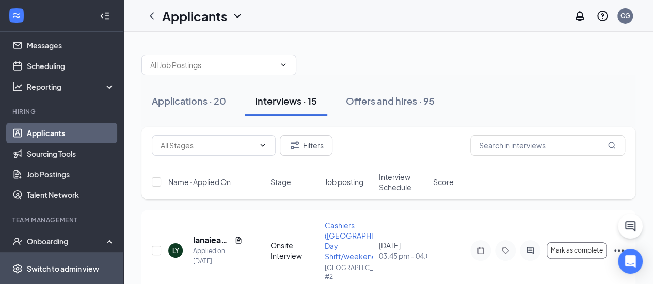
scroll to position [52, 0]
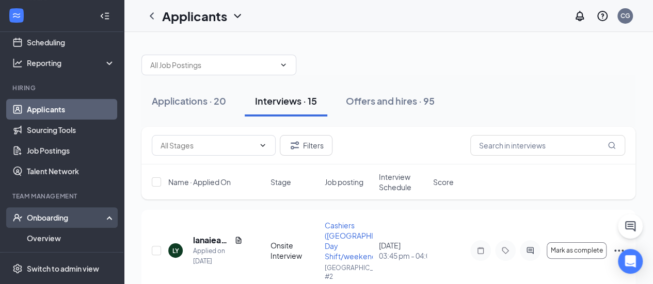
click at [48, 214] on div "Onboarding" at bounding box center [66, 218] width 79 height 10
click at [51, 220] on div "Onboarding" at bounding box center [66, 218] width 79 height 10
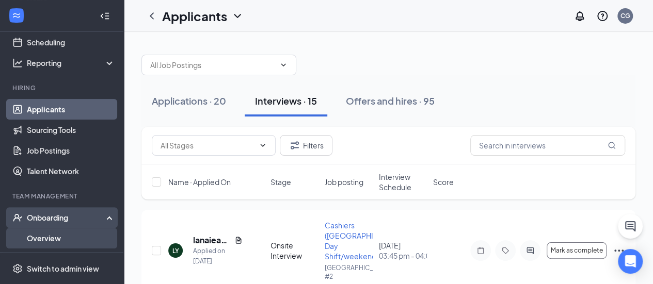
click at [48, 235] on link "Overview" at bounding box center [71, 238] width 88 height 21
